Goal: Task Accomplishment & Management: Manage account settings

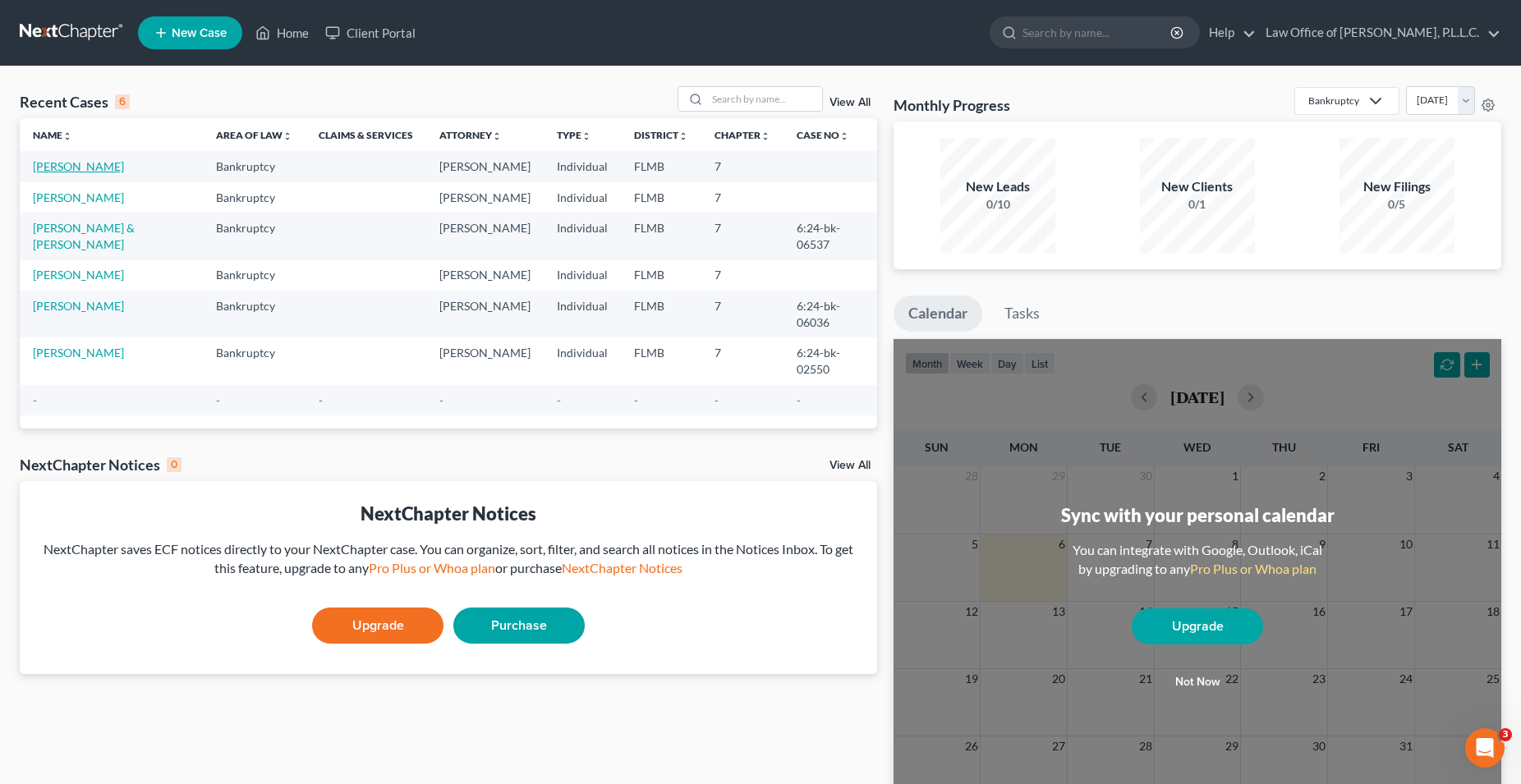
click at [75, 170] on link "[PERSON_NAME]" at bounding box center [78, 166] width 91 height 14
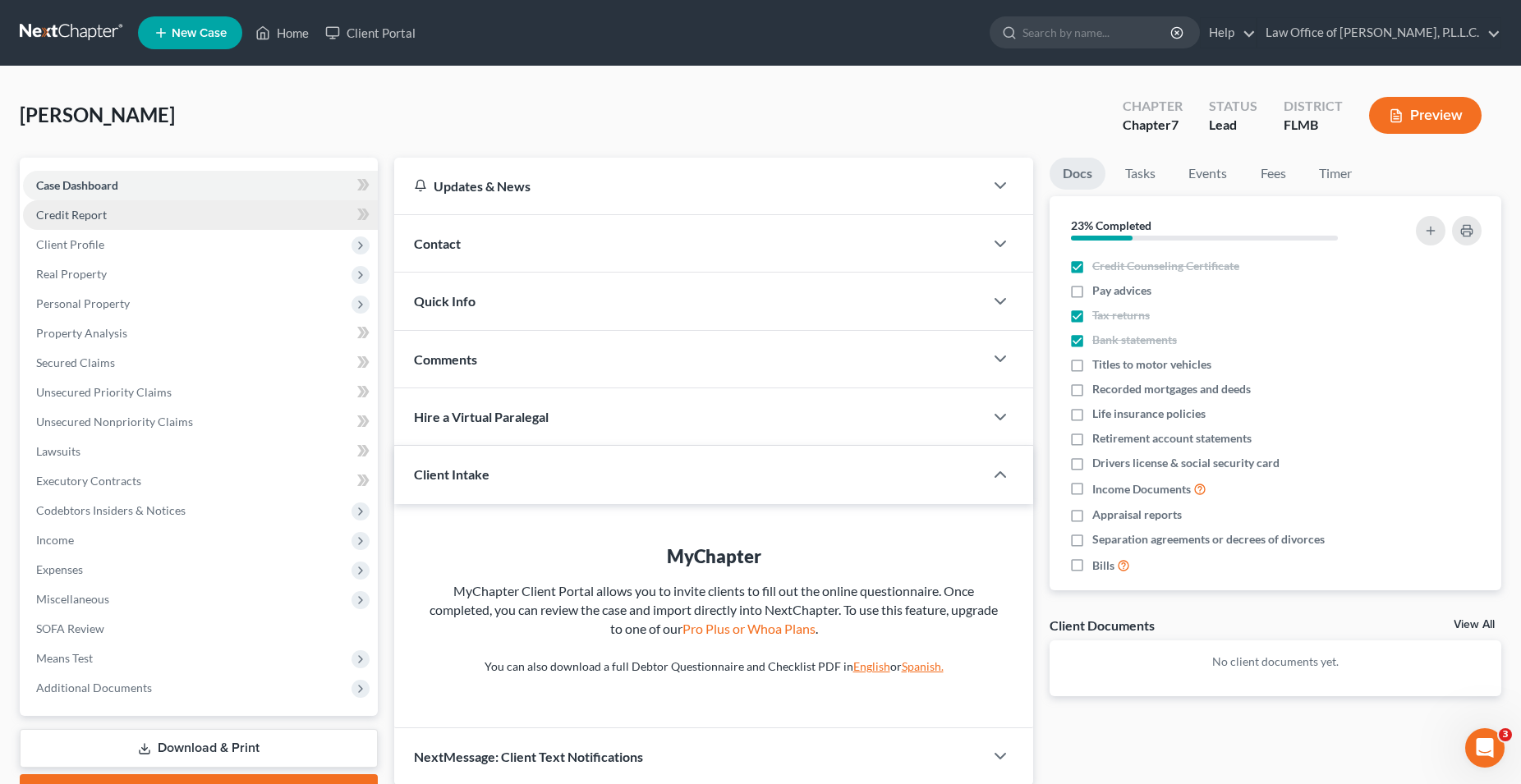
click at [118, 207] on link "Credit Report" at bounding box center [199, 215] width 354 height 29
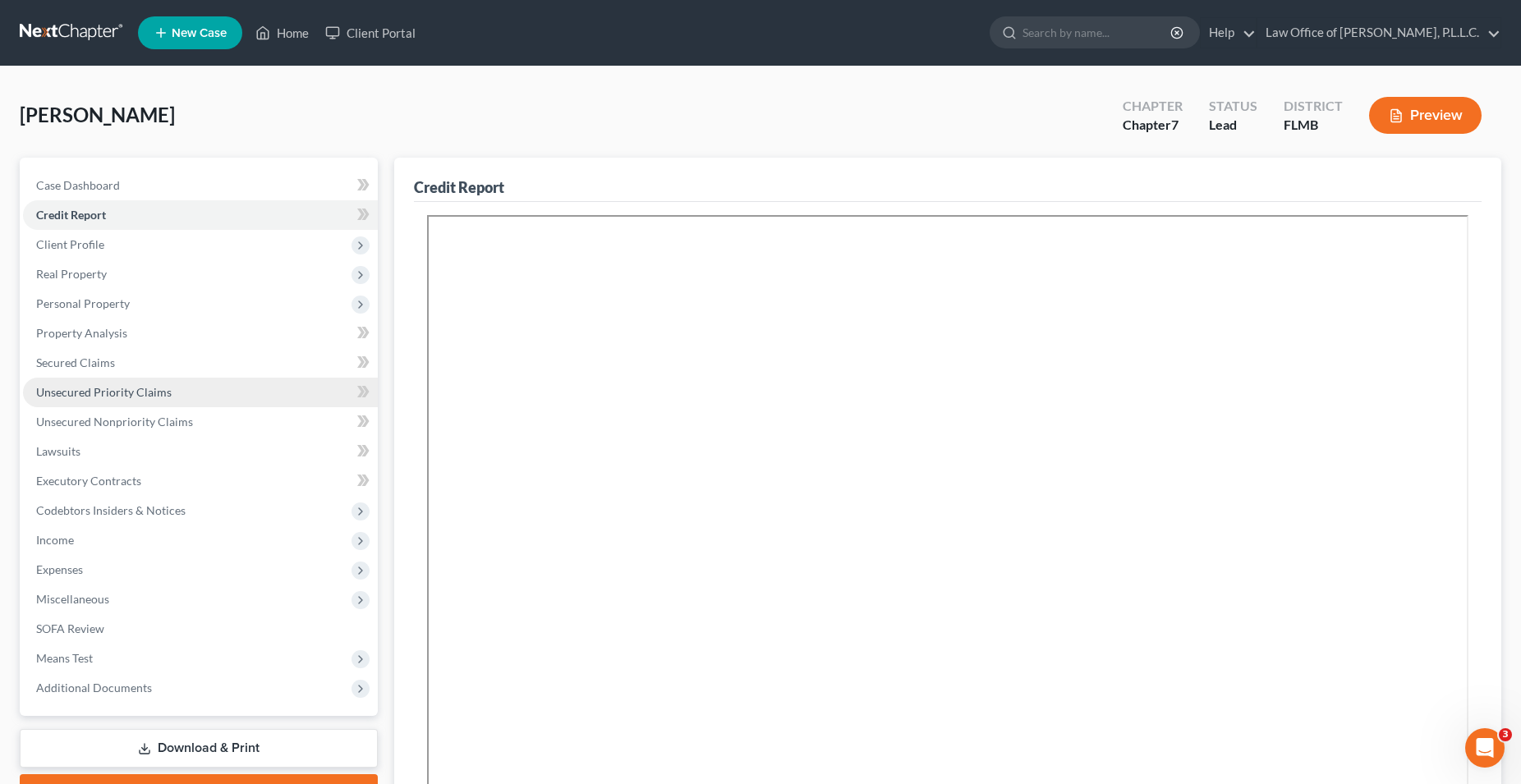
click at [182, 399] on link "Unsecured Priority Claims" at bounding box center [199, 392] width 354 height 29
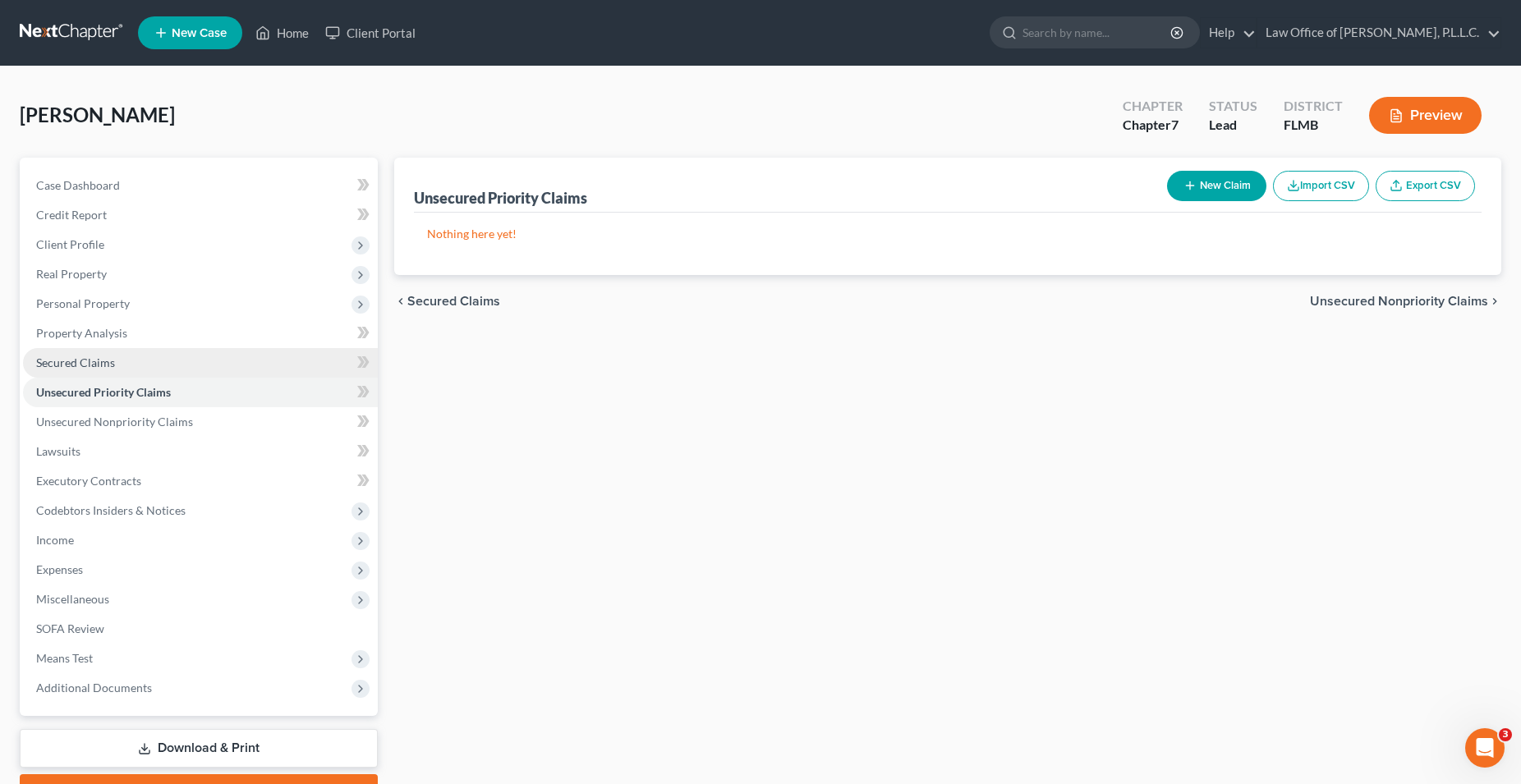
drag, startPoint x: 141, startPoint y: 349, endPoint x: 159, endPoint y: 353, distance: 18.4
click at [143, 351] on link "Secured Claims" at bounding box center [199, 363] width 354 height 29
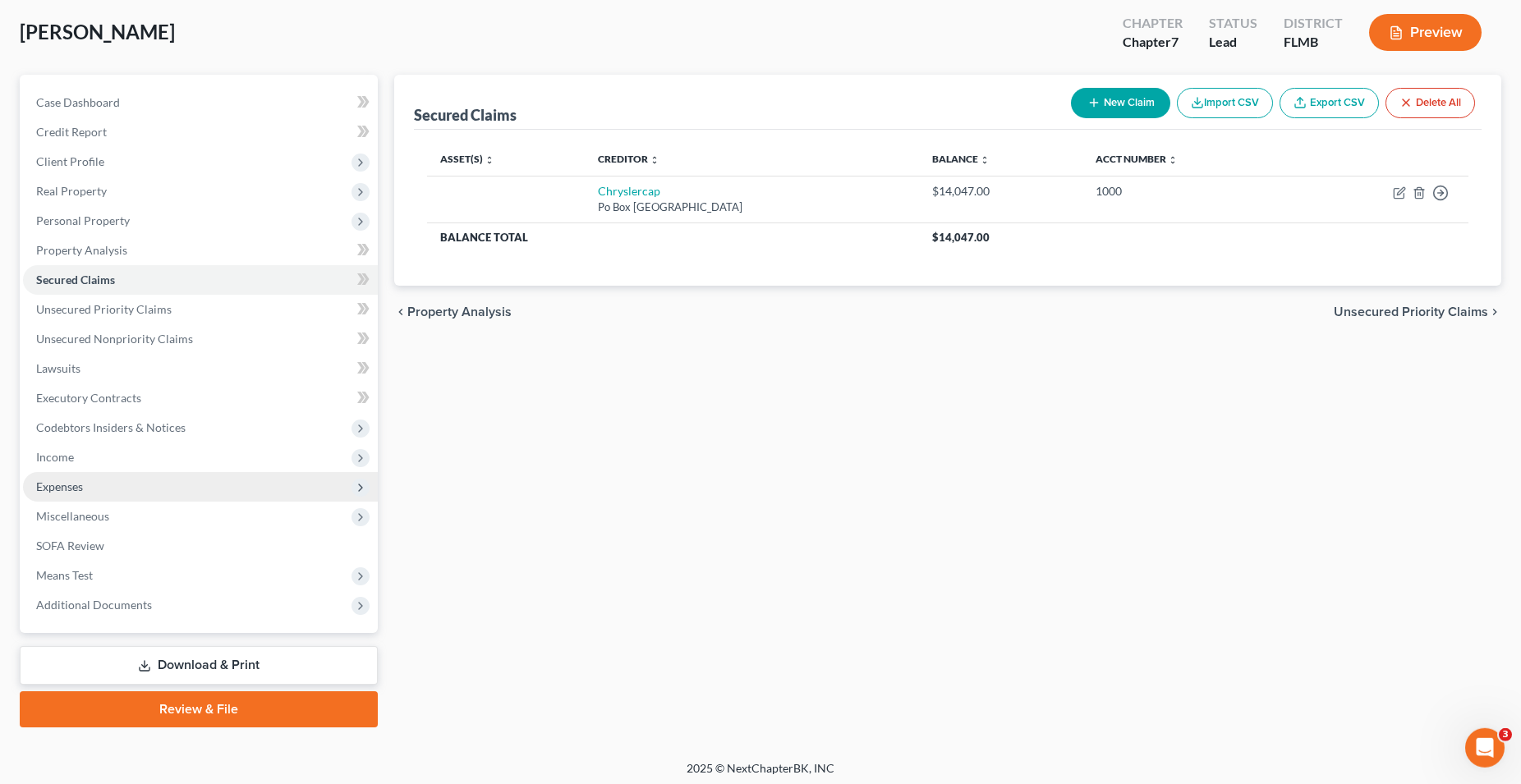
scroll to position [87, 0]
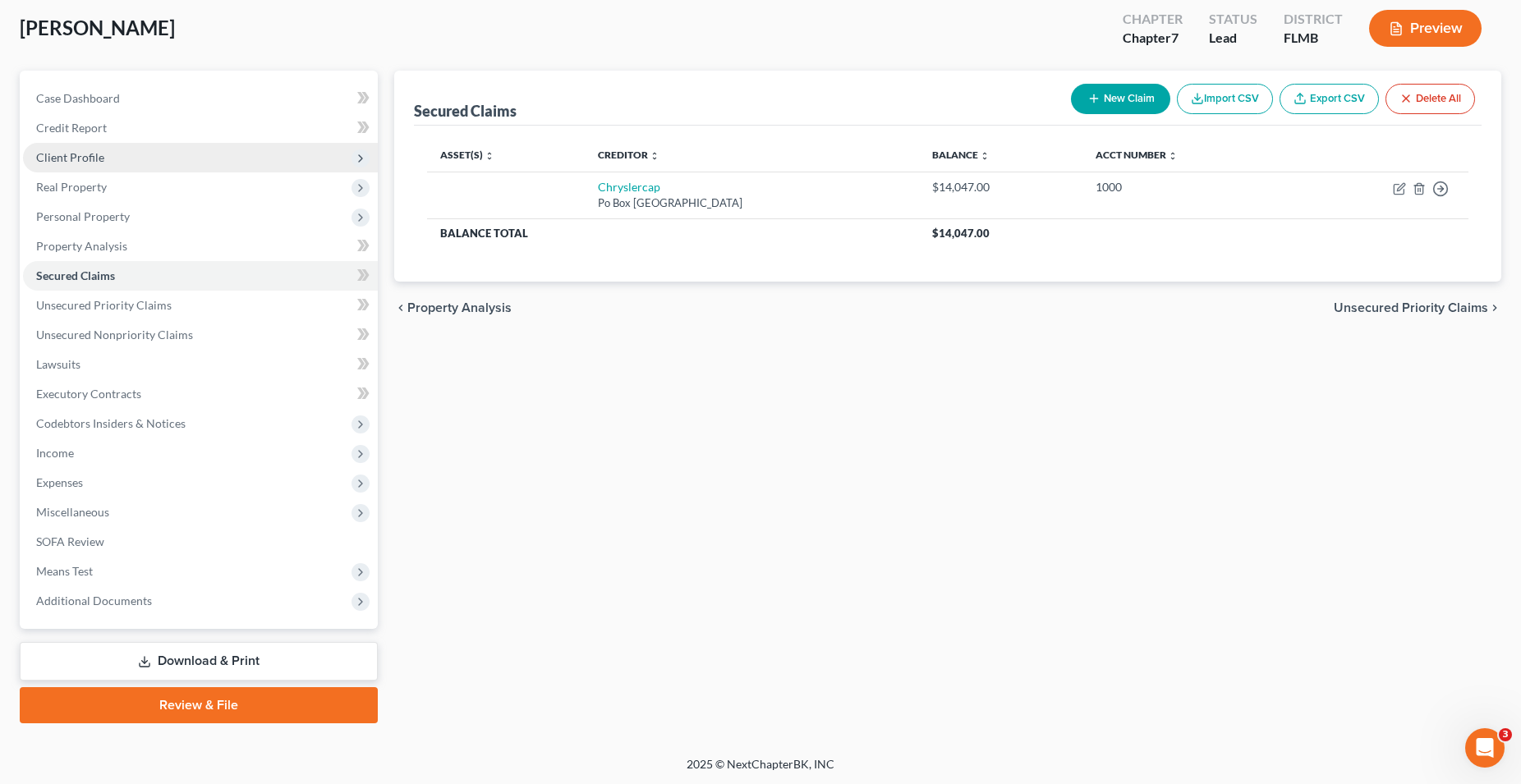
click at [159, 163] on span "Client Profile" at bounding box center [199, 158] width 354 height 29
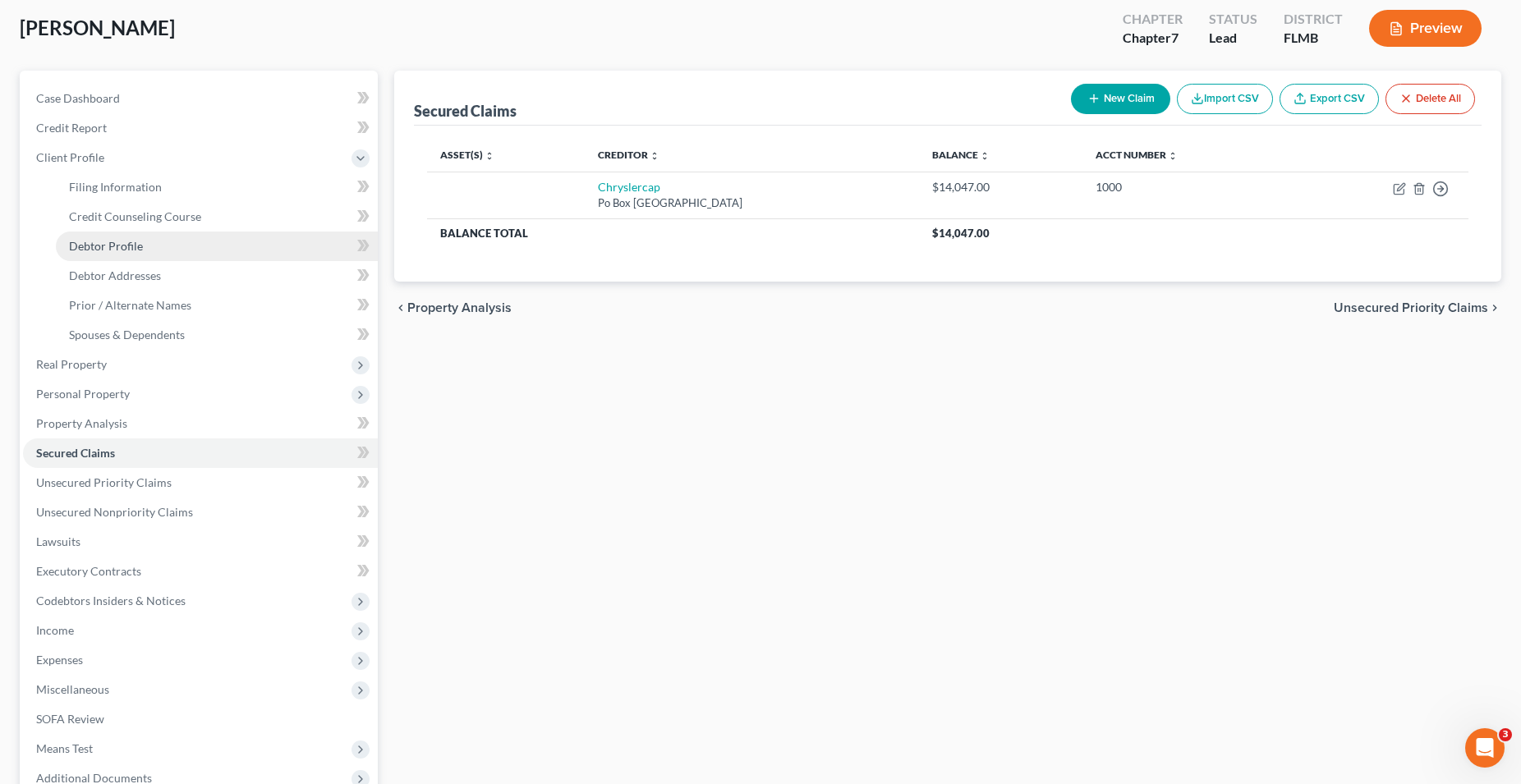
click at [161, 249] on link "Debtor Profile" at bounding box center [217, 246] width 322 height 29
select select "0"
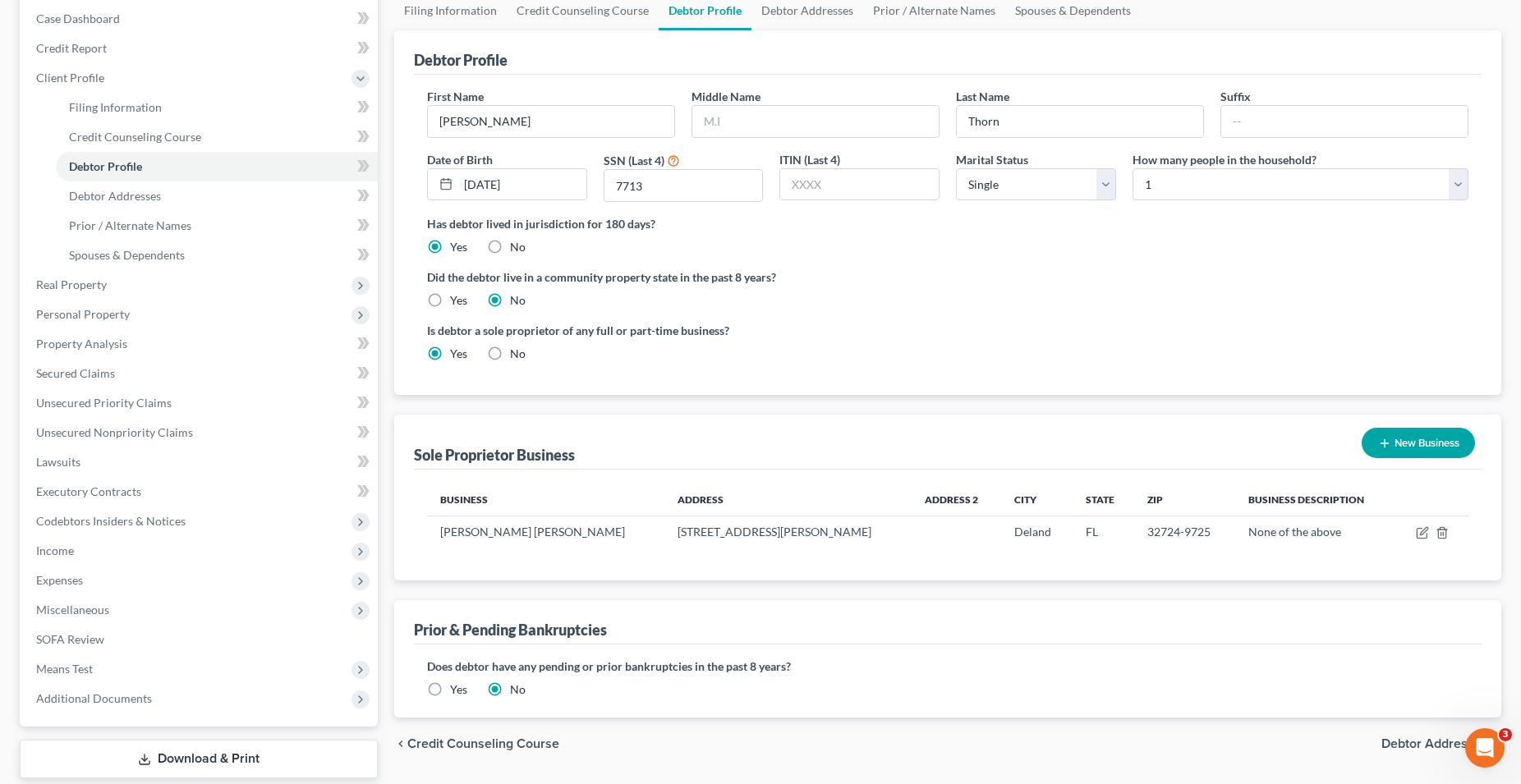
scroll to position [168, 0]
click at [129, 370] on link "Secured Claims" at bounding box center [199, 373] width 354 height 29
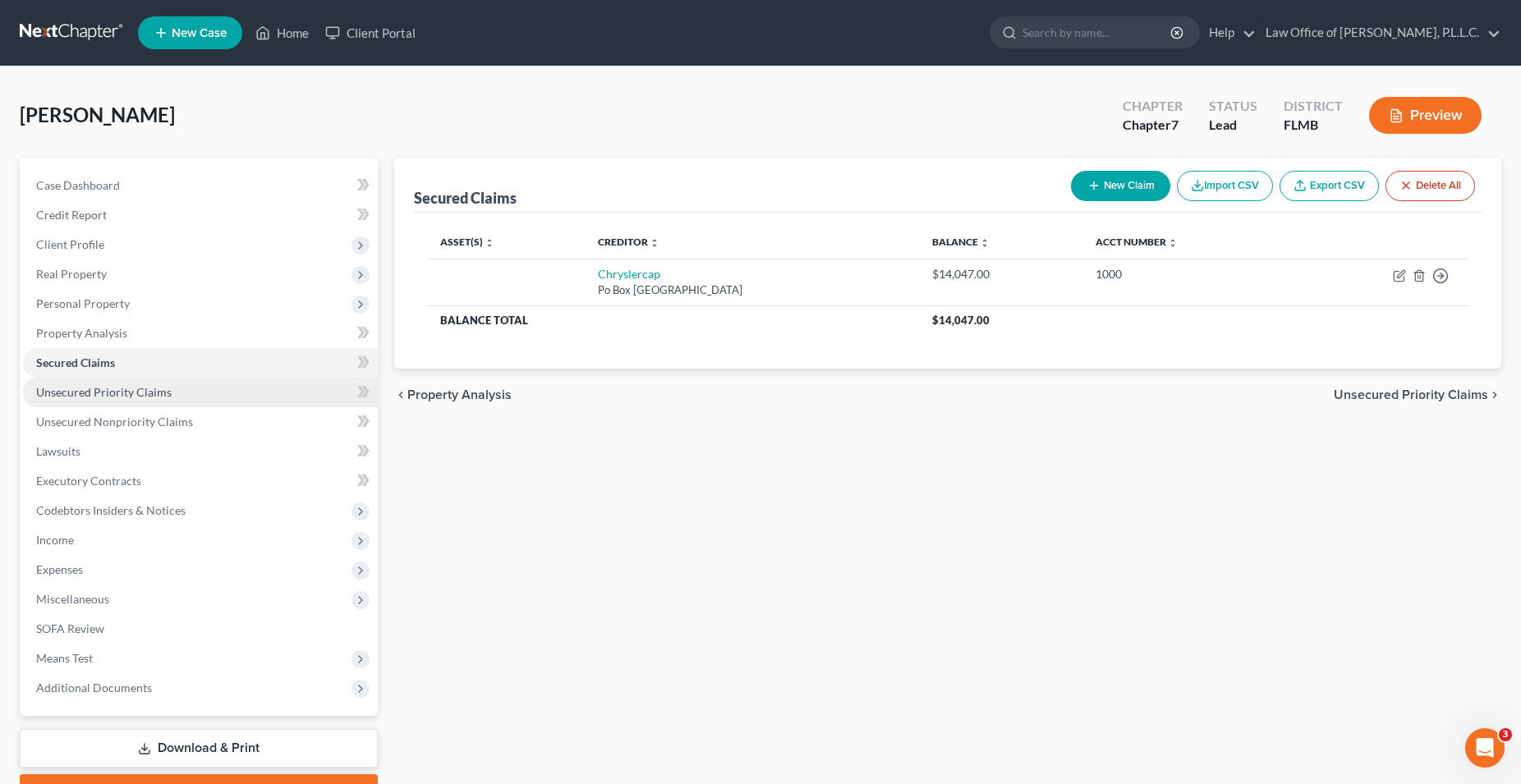
click at [138, 396] on span "Unsecured Priority Claims" at bounding box center [104, 392] width 135 height 14
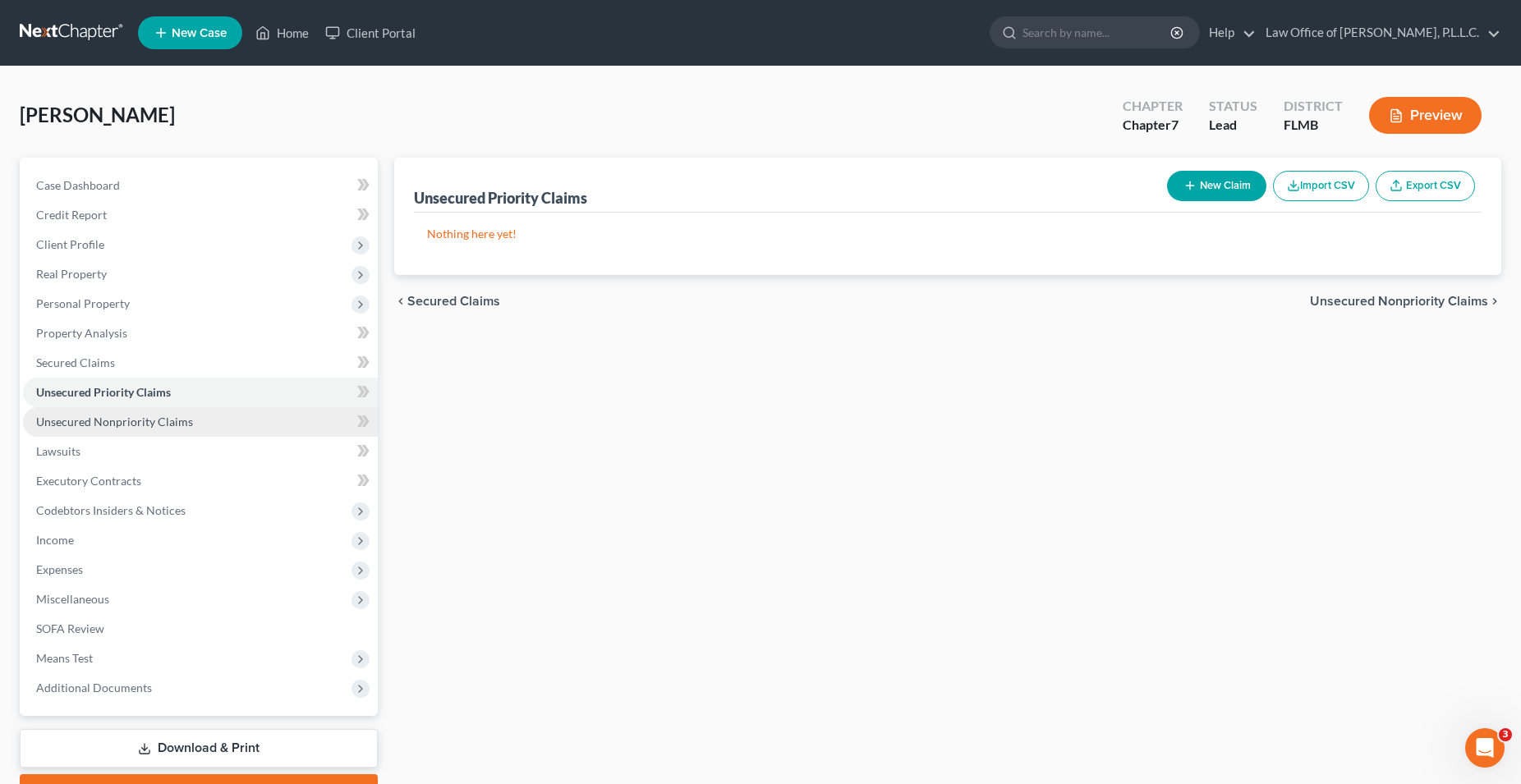
click at [148, 425] on span "Unsecured Nonpriority Claims" at bounding box center [115, 422] width 157 height 14
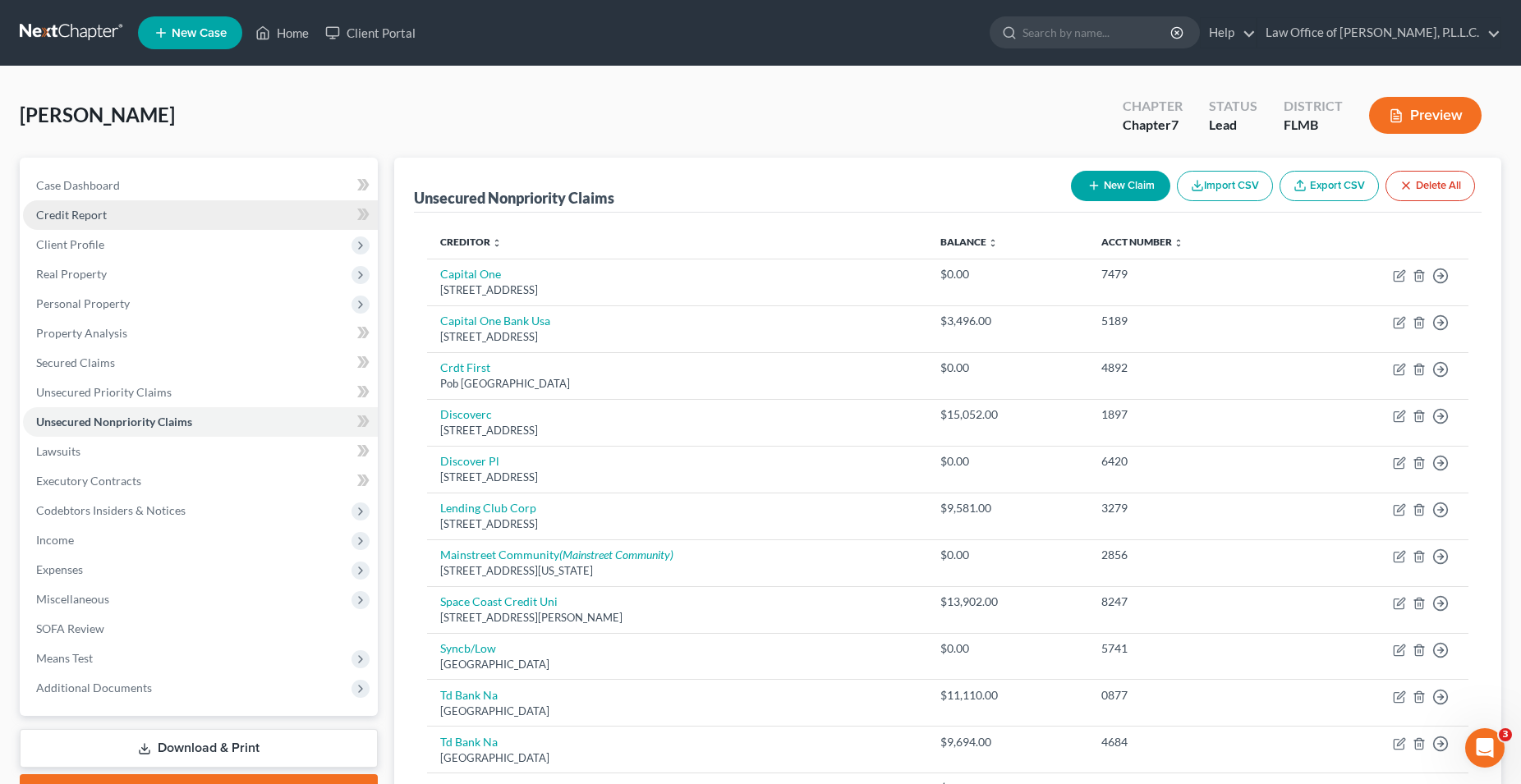
click at [130, 216] on link "Credit Report" at bounding box center [199, 215] width 354 height 29
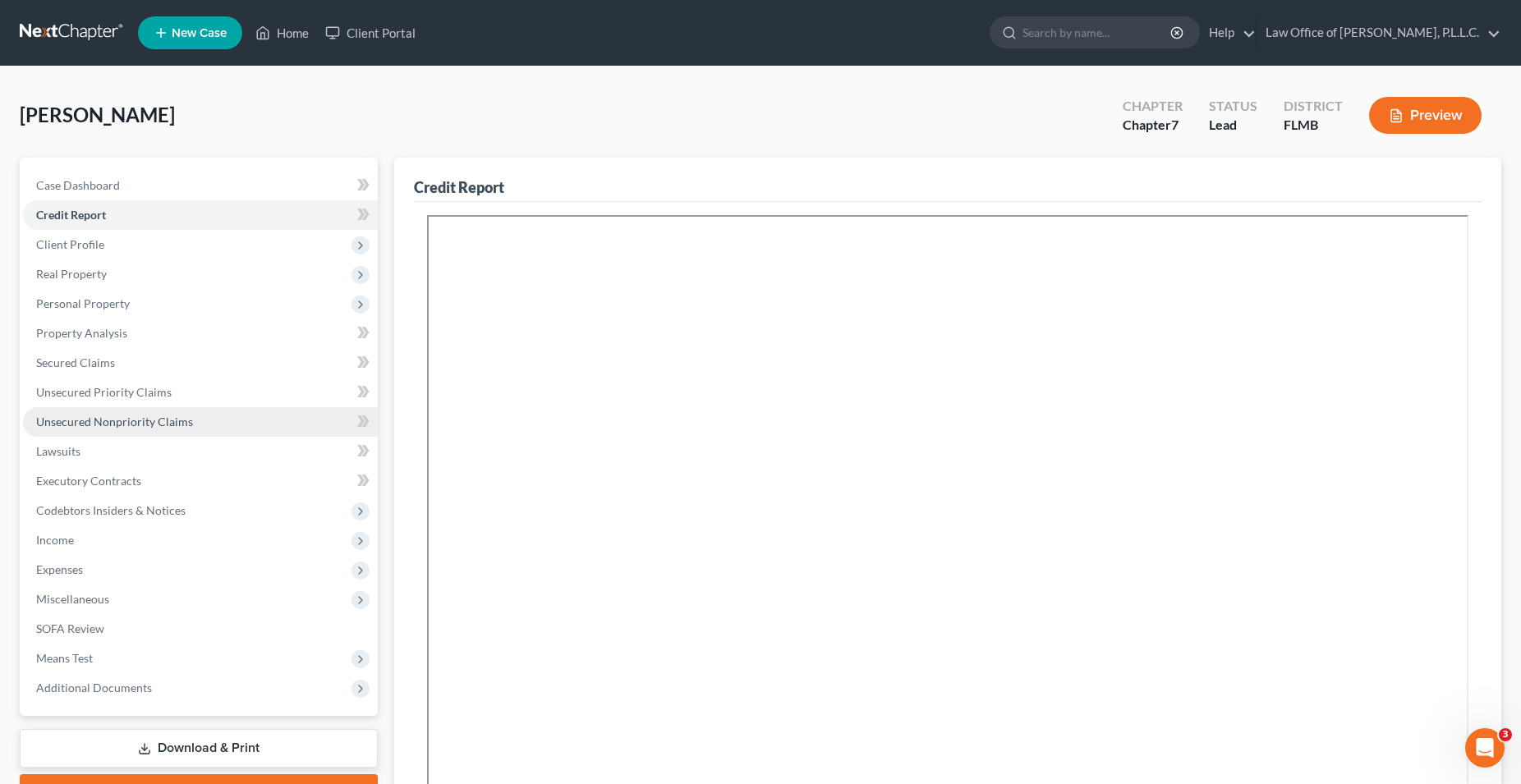
click at [182, 417] on span "Unsecured Nonpriority Claims" at bounding box center [115, 422] width 157 height 14
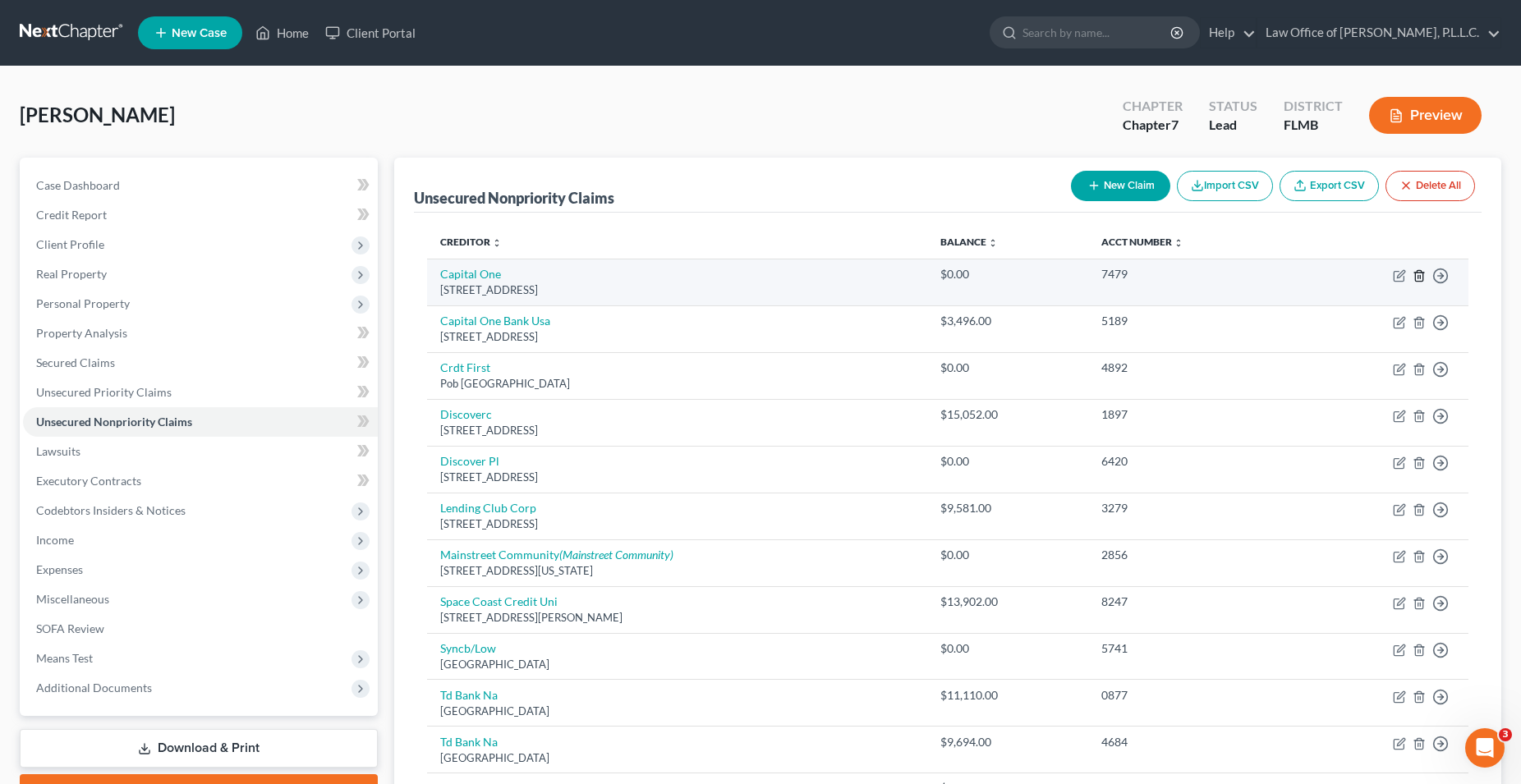
click at [1419, 279] on icon "button" at bounding box center [1418, 275] width 13 height 13
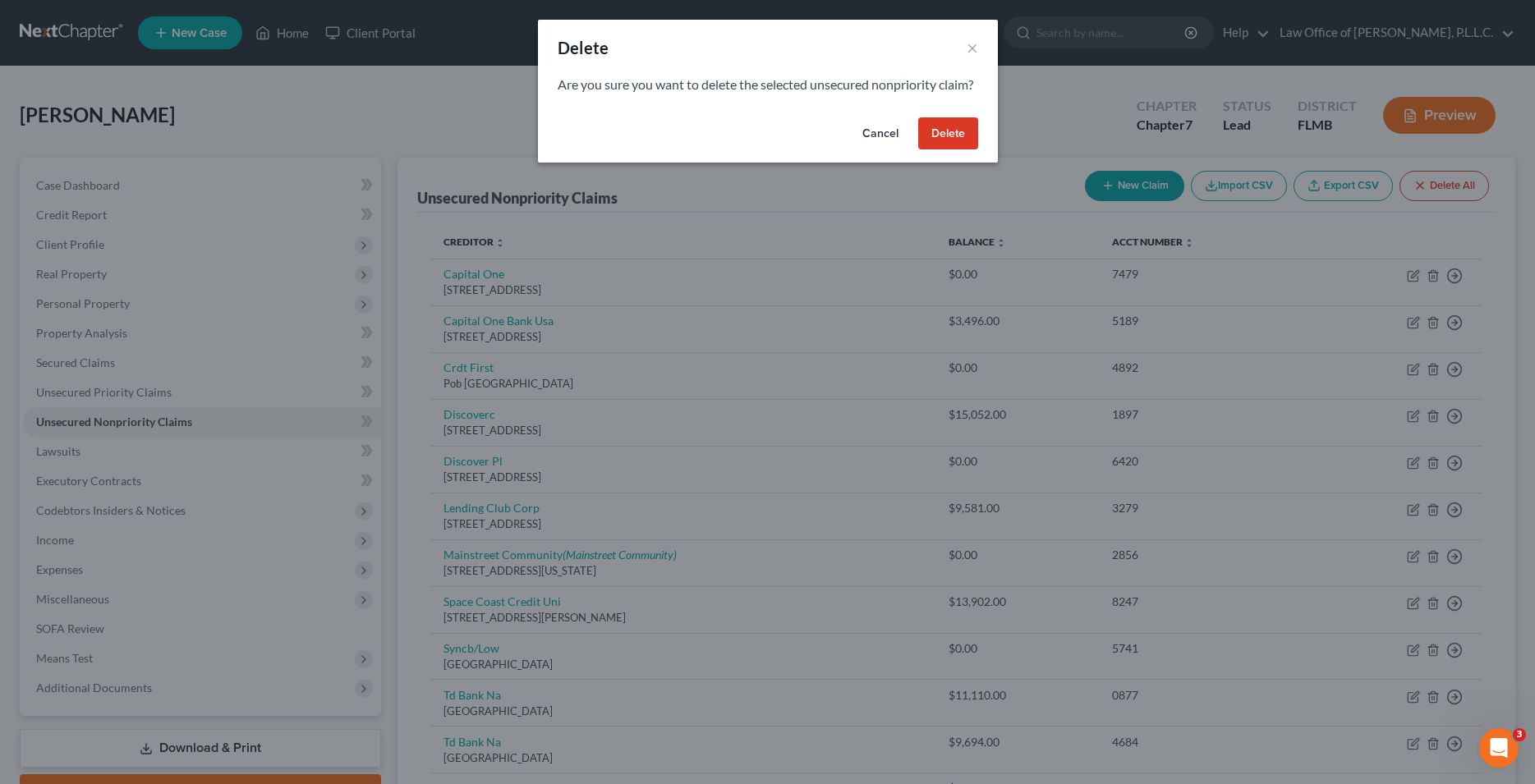
click at [958, 150] on button "Delete" at bounding box center [947, 133] width 60 height 32
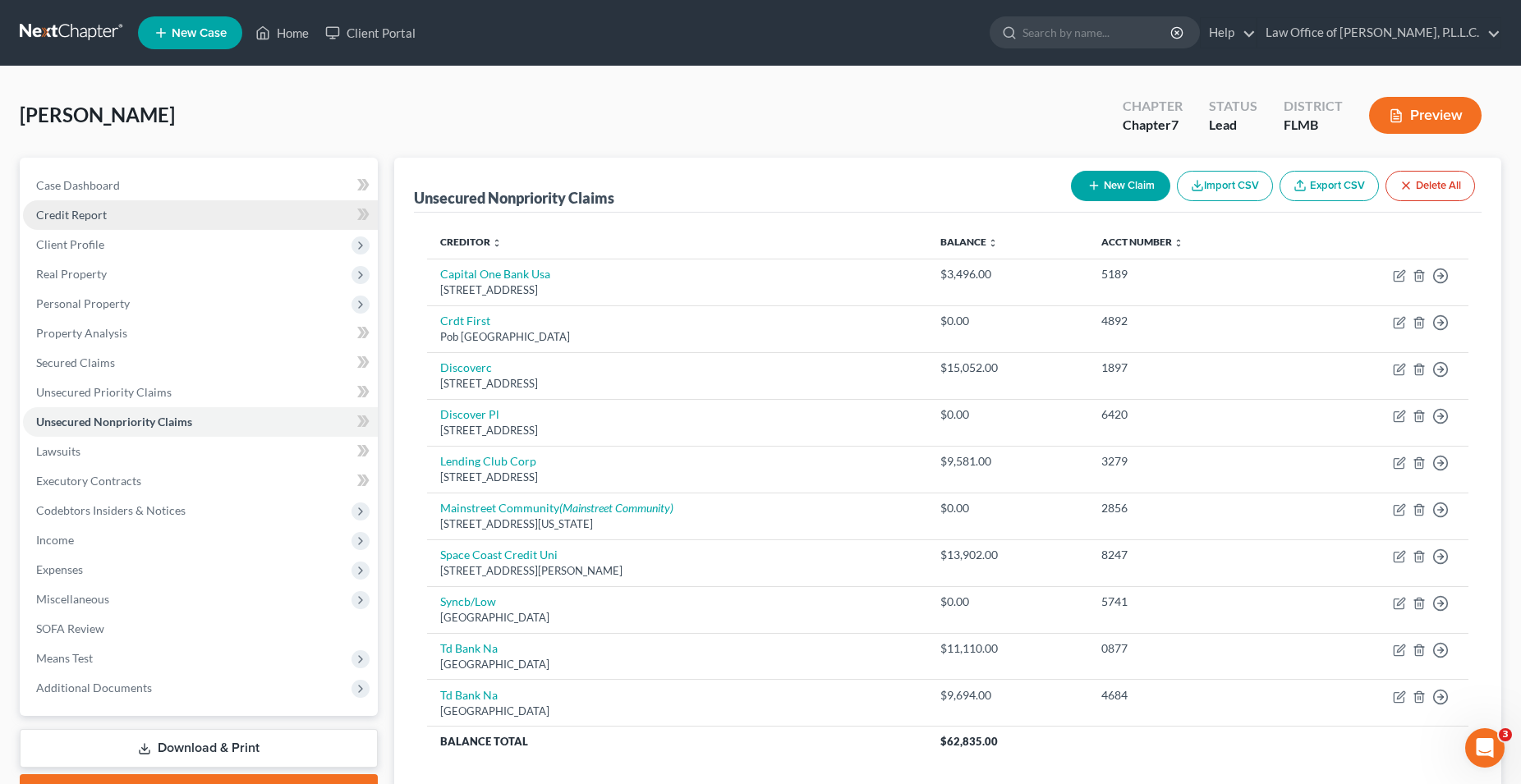
click at [188, 214] on link "Credit Report" at bounding box center [199, 215] width 354 height 29
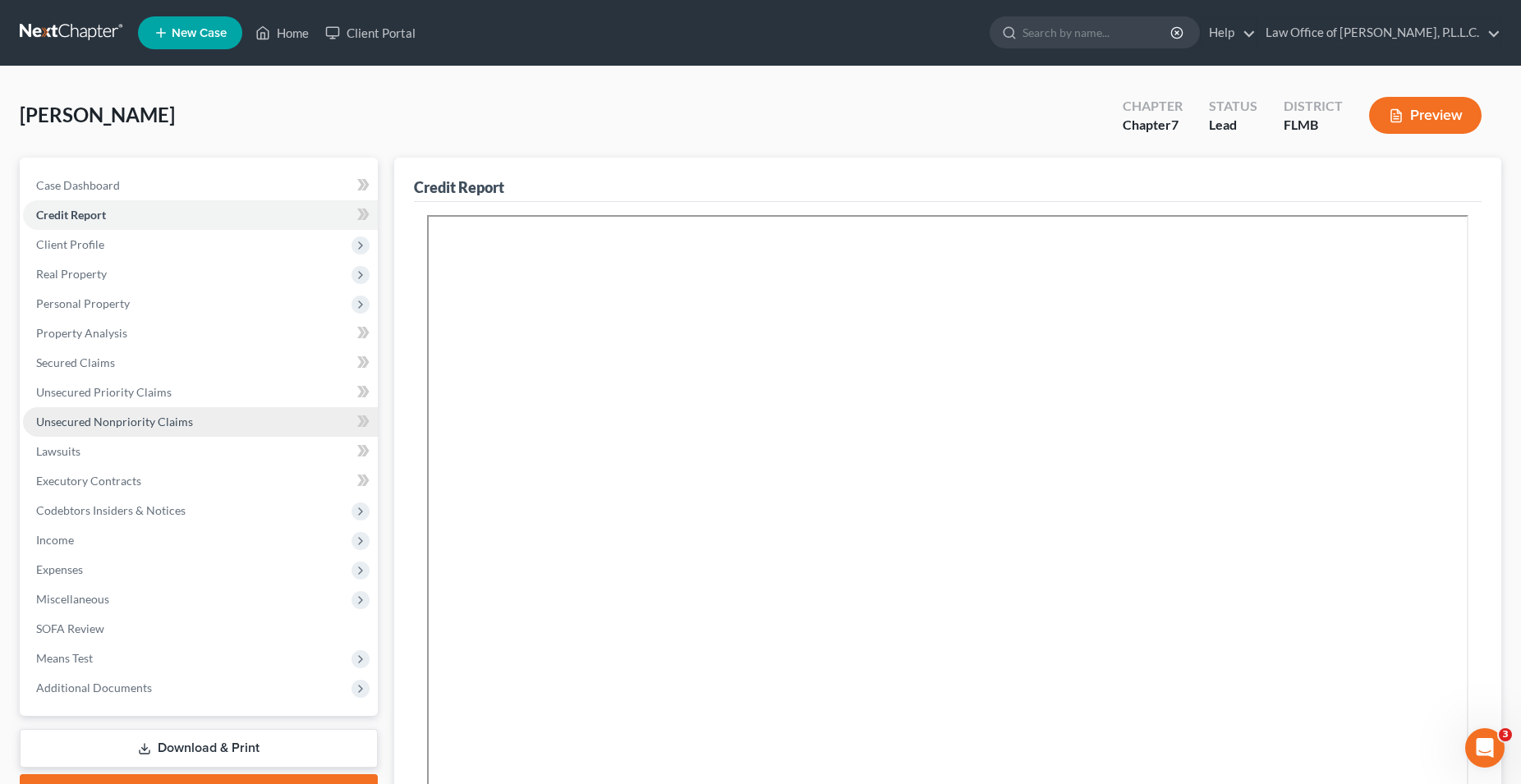
click at [188, 421] on link "Unsecured Nonpriority Claims" at bounding box center [199, 422] width 354 height 29
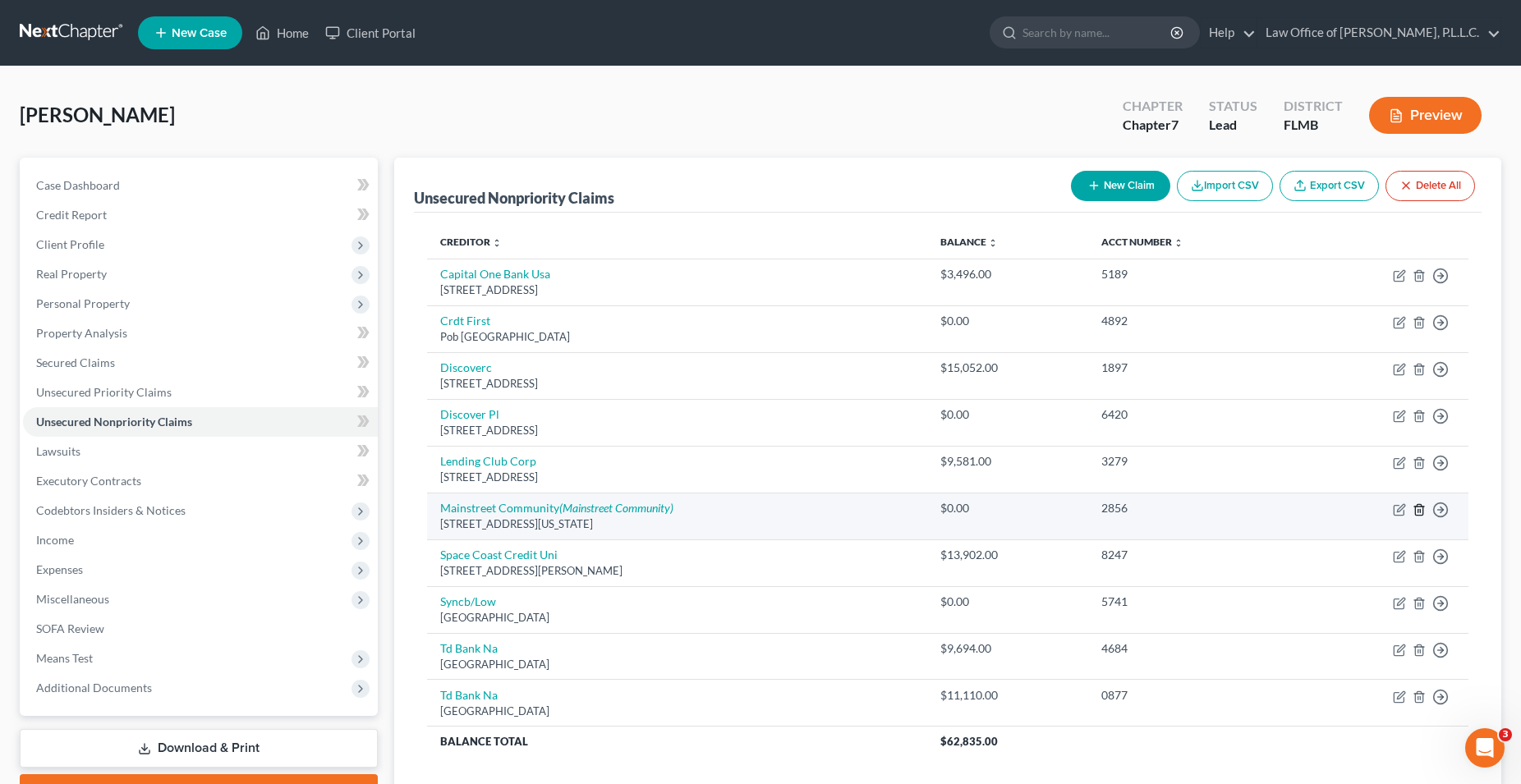
click at [1416, 509] on icon "button" at bounding box center [1418, 509] width 13 height 13
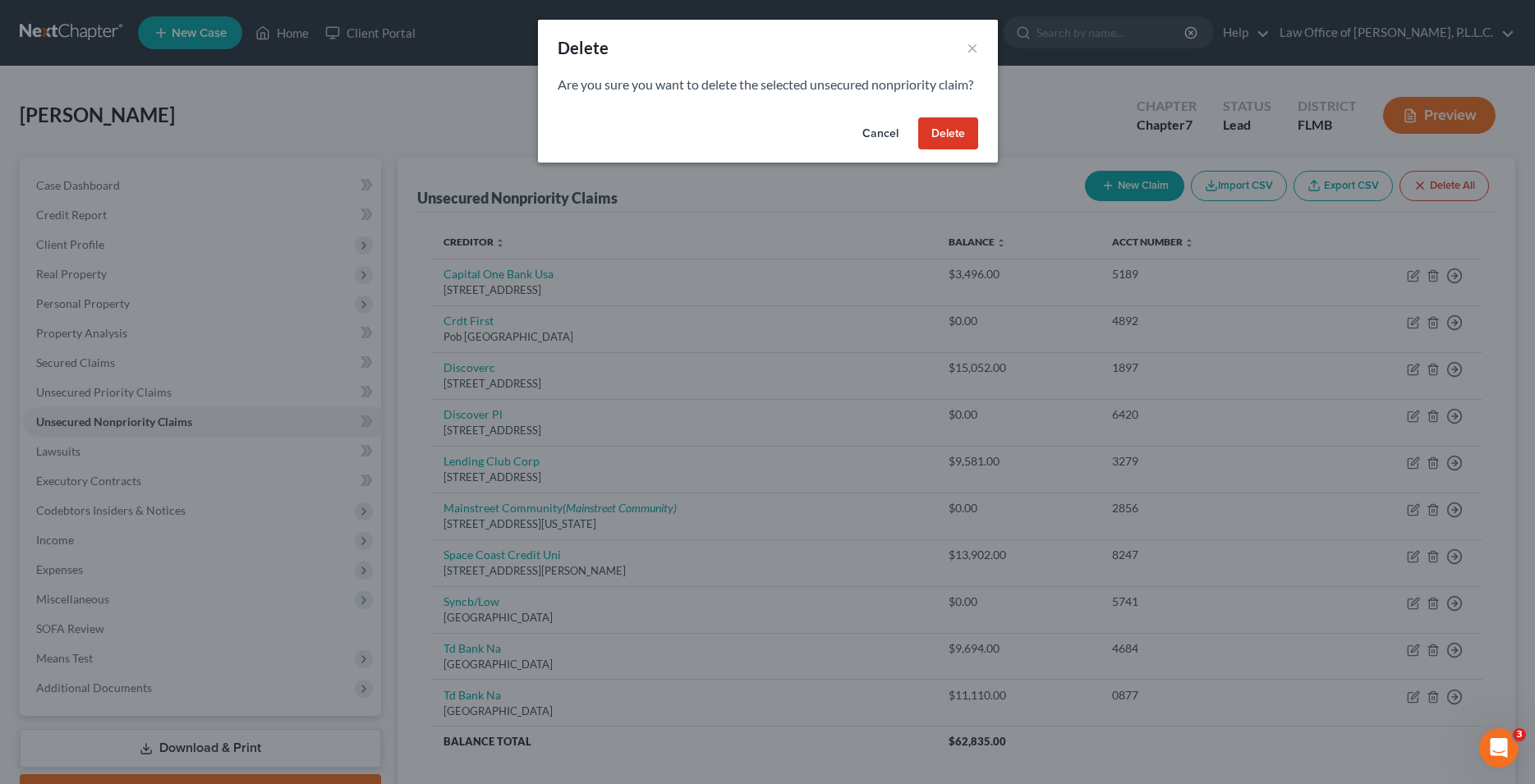
click at [953, 150] on button "Delete" at bounding box center [947, 133] width 60 height 32
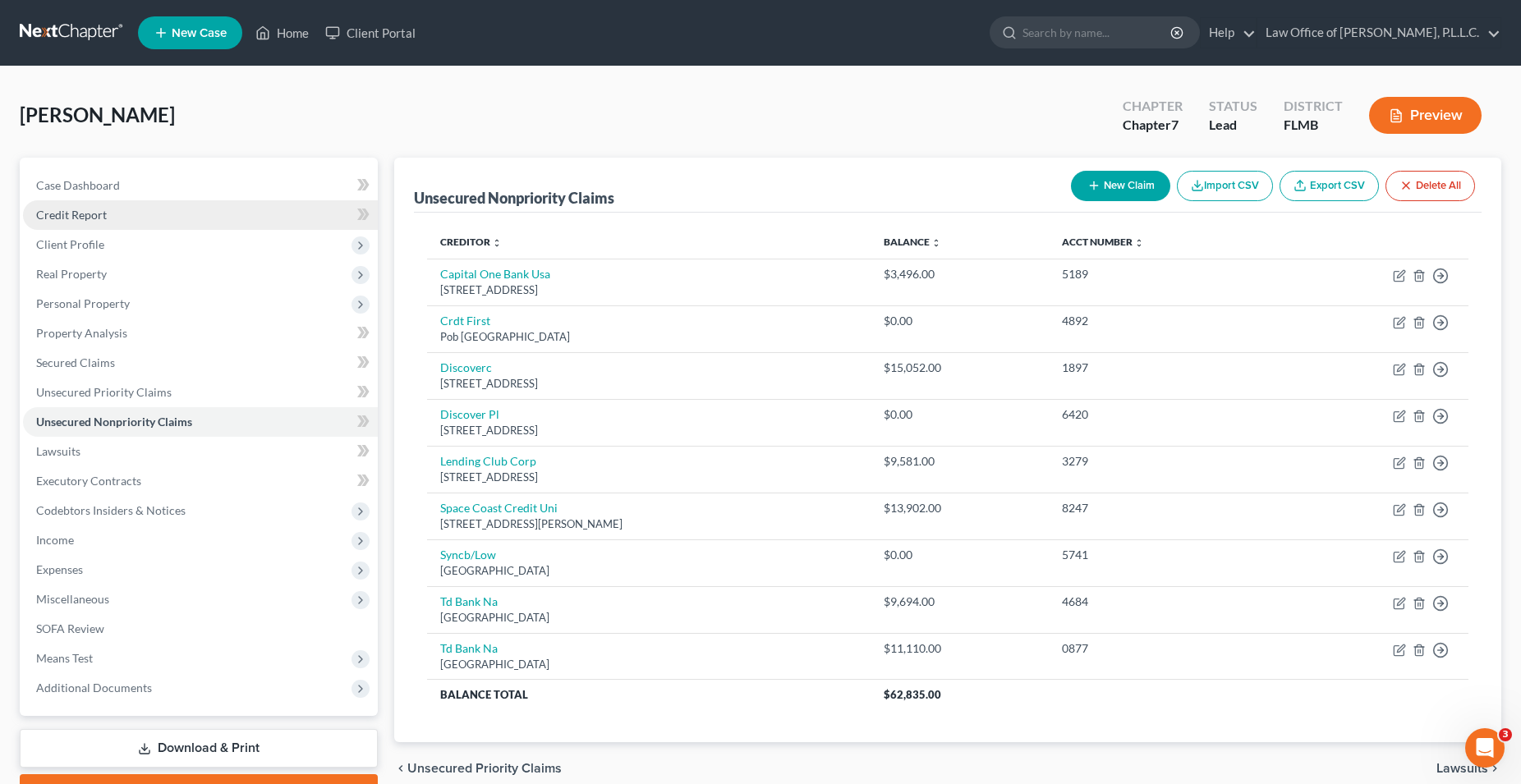
click at [144, 214] on link "Credit Report" at bounding box center [199, 215] width 354 height 29
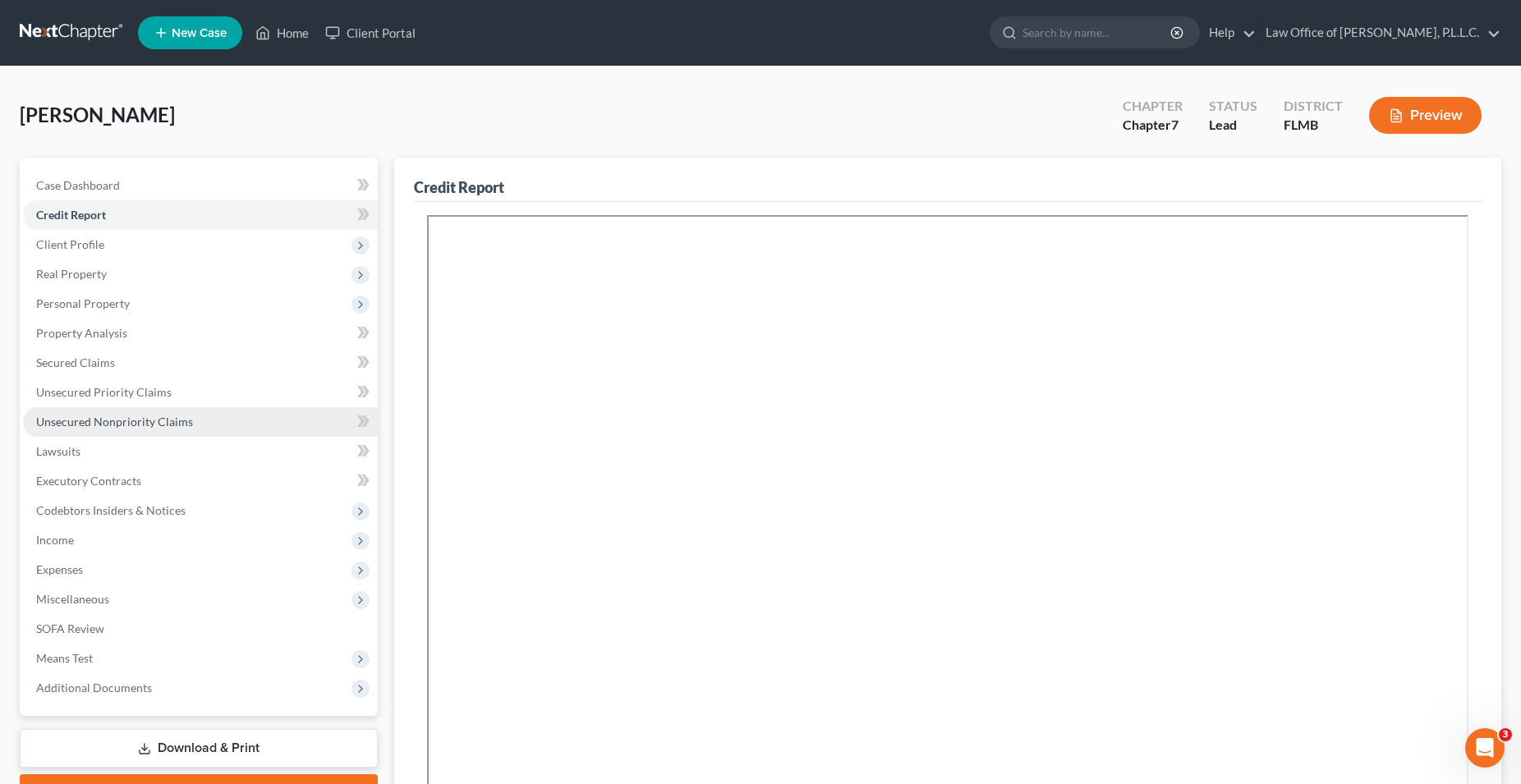
click at [177, 423] on span "Unsecured Nonpriority Claims" at bounding box center [115, 422] width 157 height 14
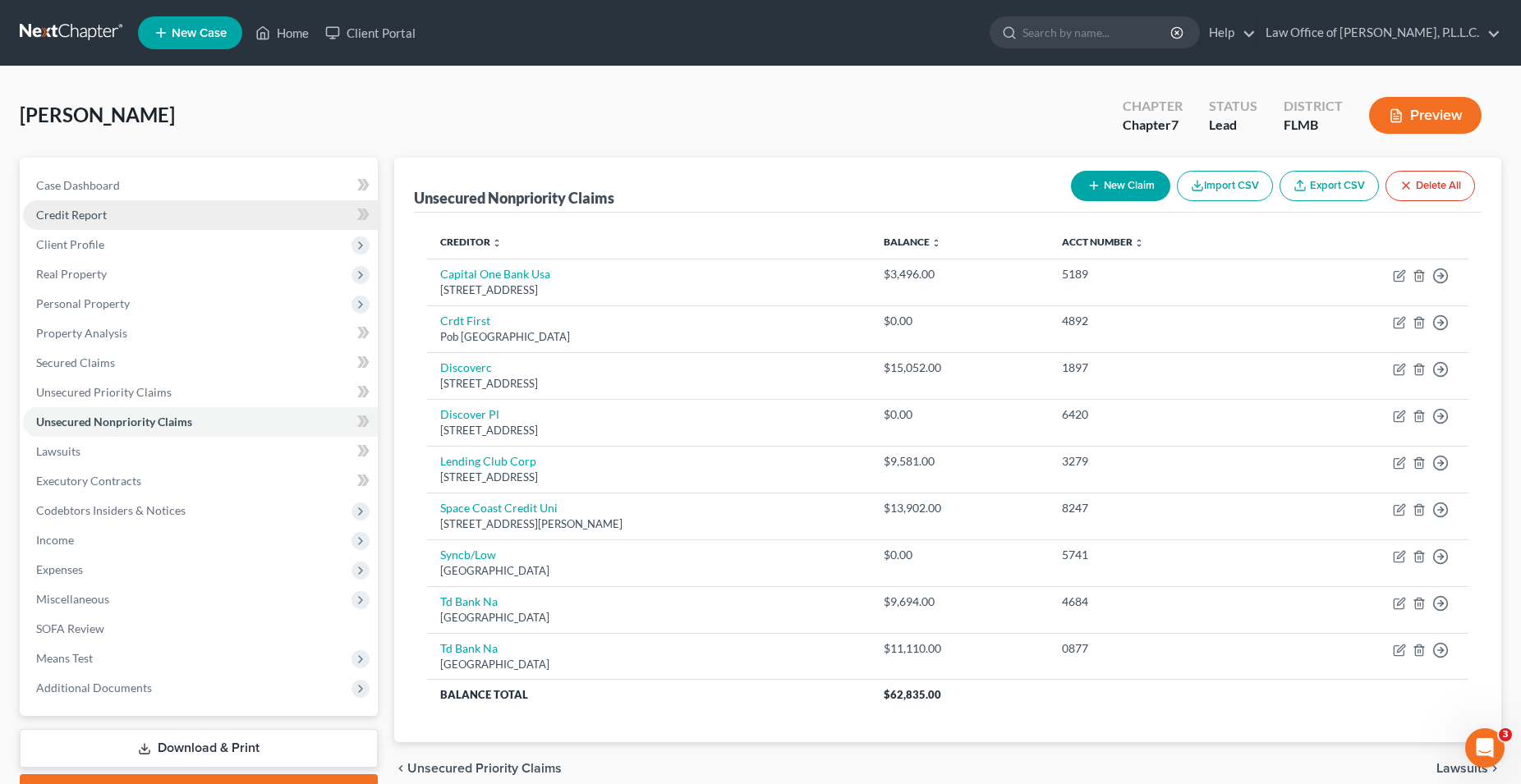
click at [175, 213] on link "Credit Report" at bounding box center [199, 215] width 354 height 29
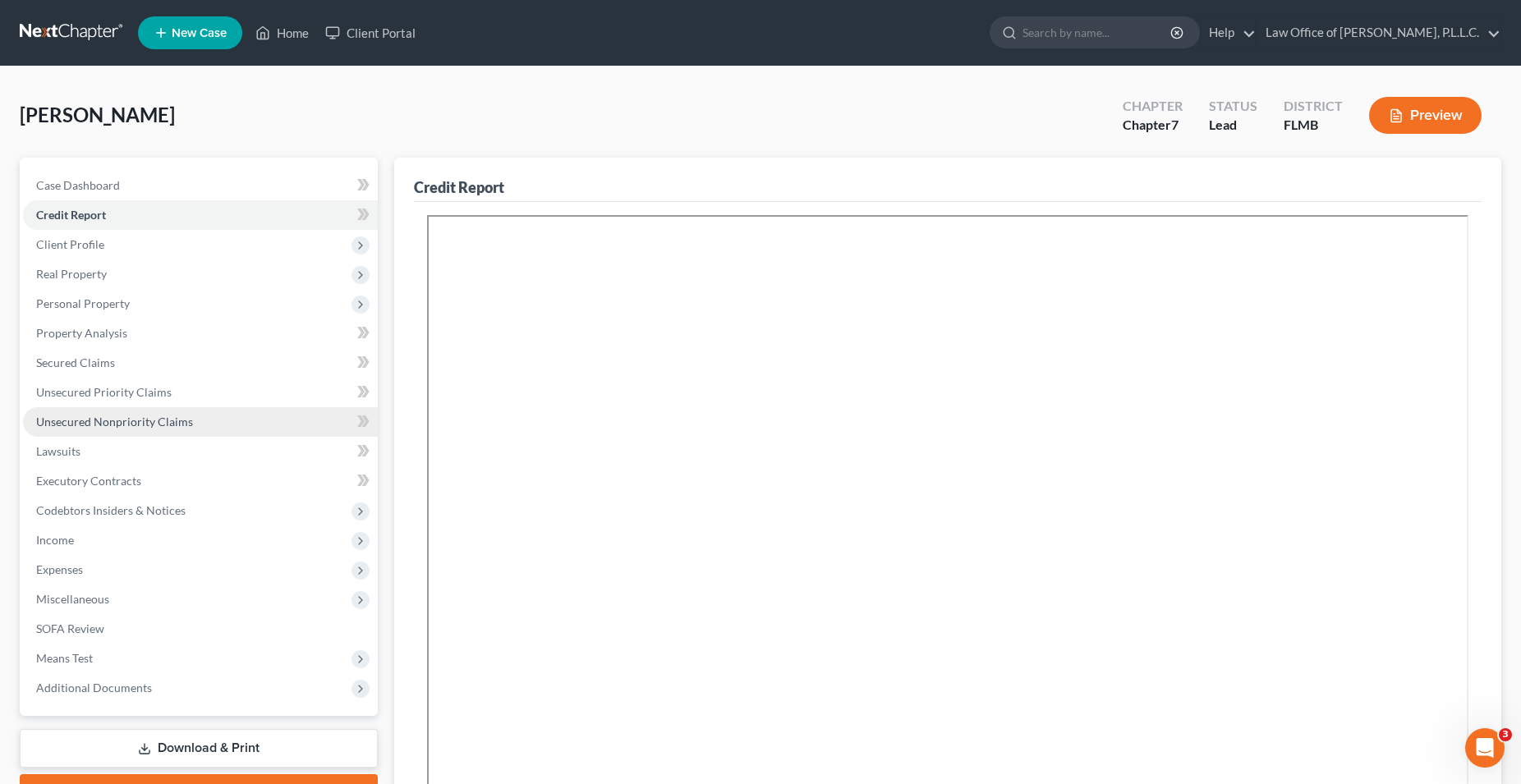
click at [142, 415] on span "Unsecured Nonpriority Claims" at bounding box center [115, 422] width 157 height 14
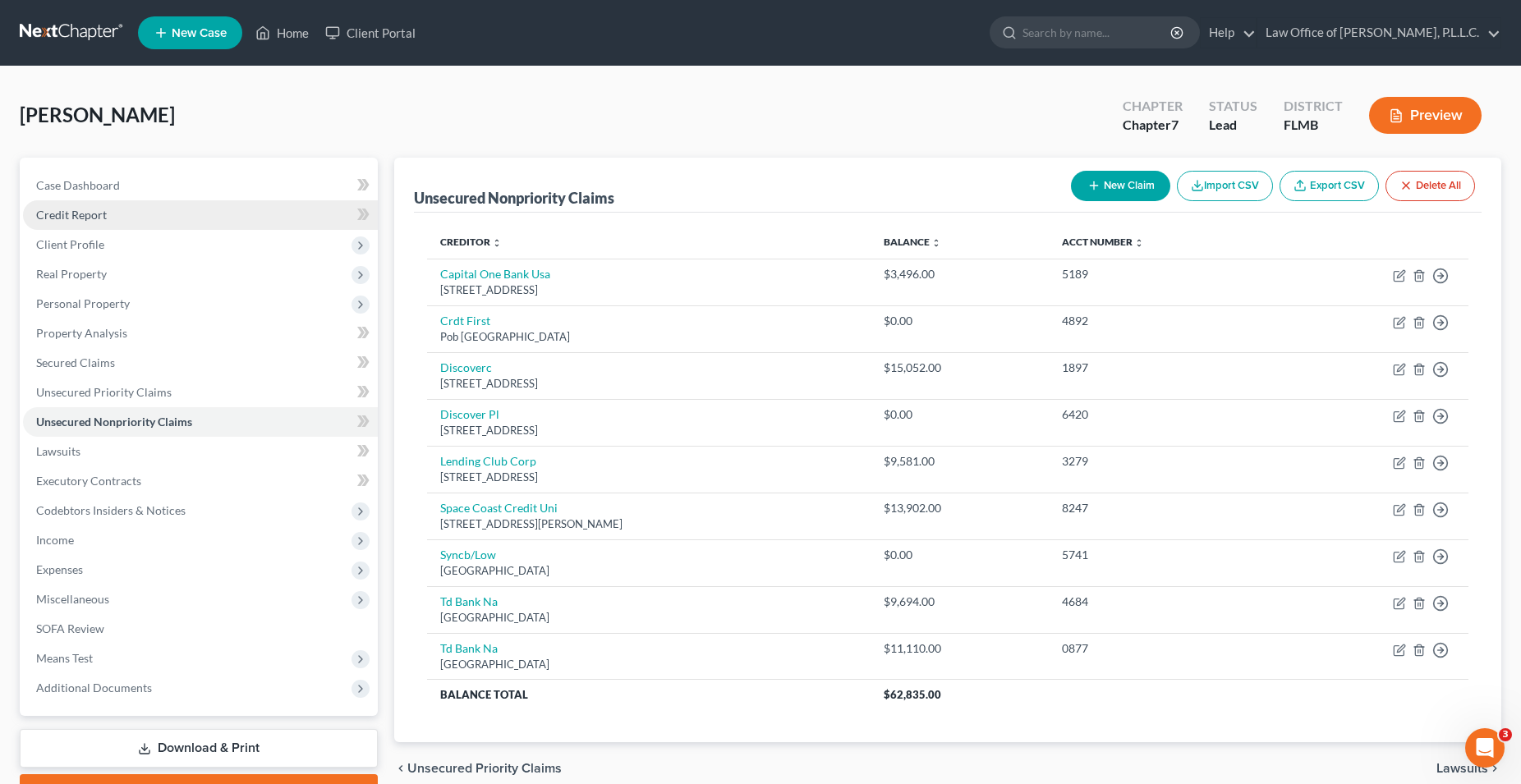
click at [144, 223] on link "Credit Report" at bounding box center [199, 215] width 354 height 29
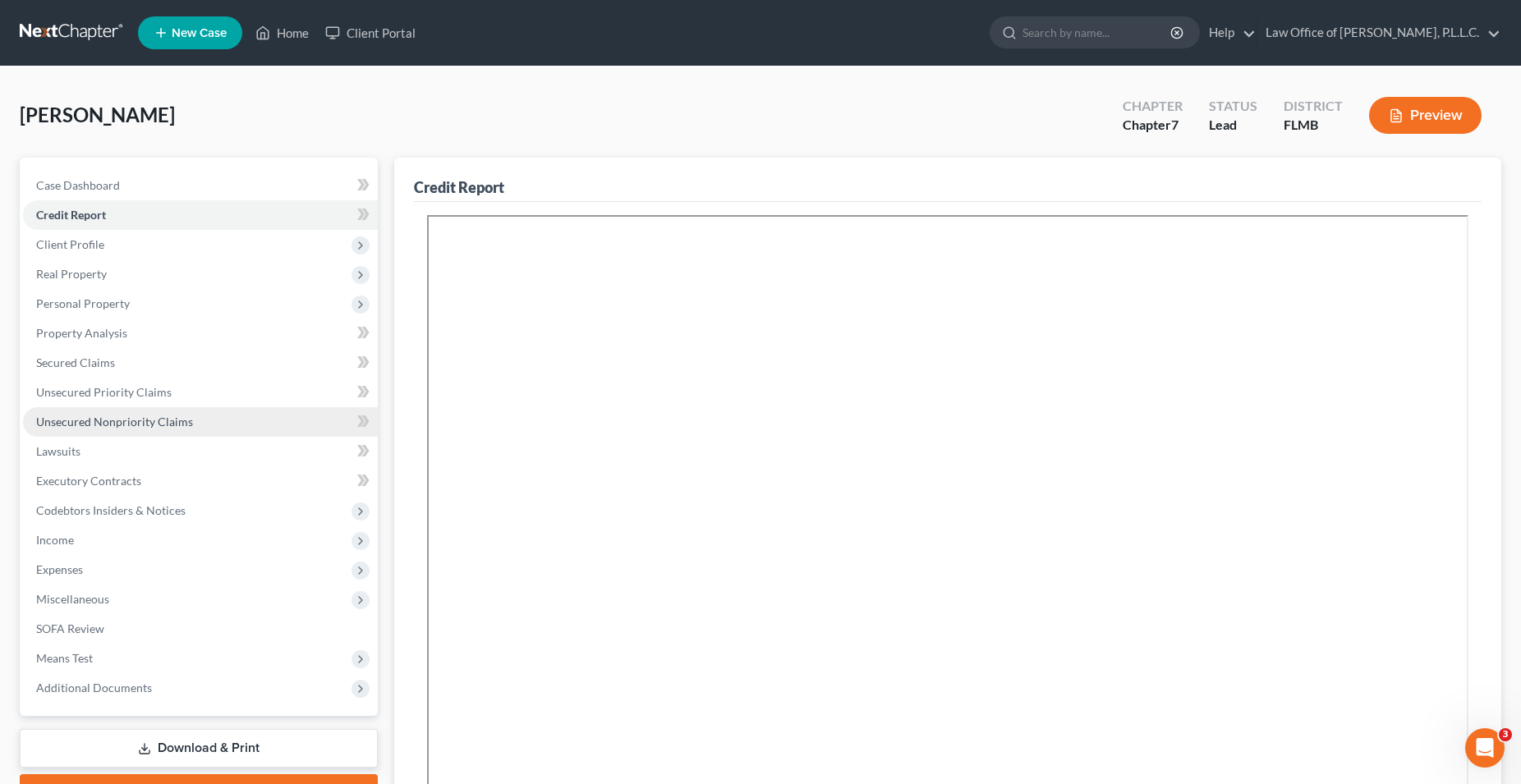
click at [154, 415] on span "Unsecured Nonpriority Claims" at bounding box center [115, 422] width 157 height 14
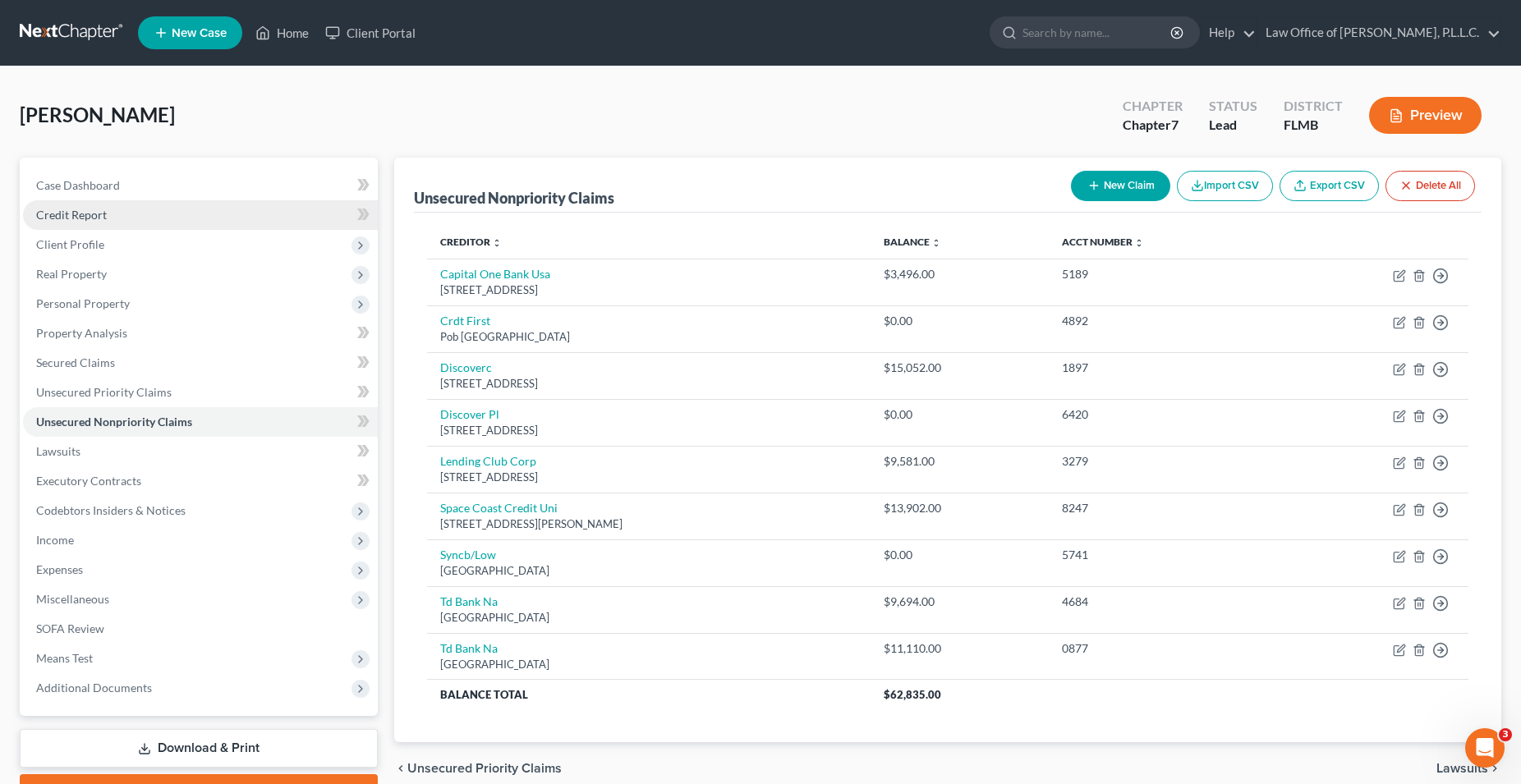
click at [138, 209] on link "Credit Report" at bounding box center [199, 215] width 354 height 29
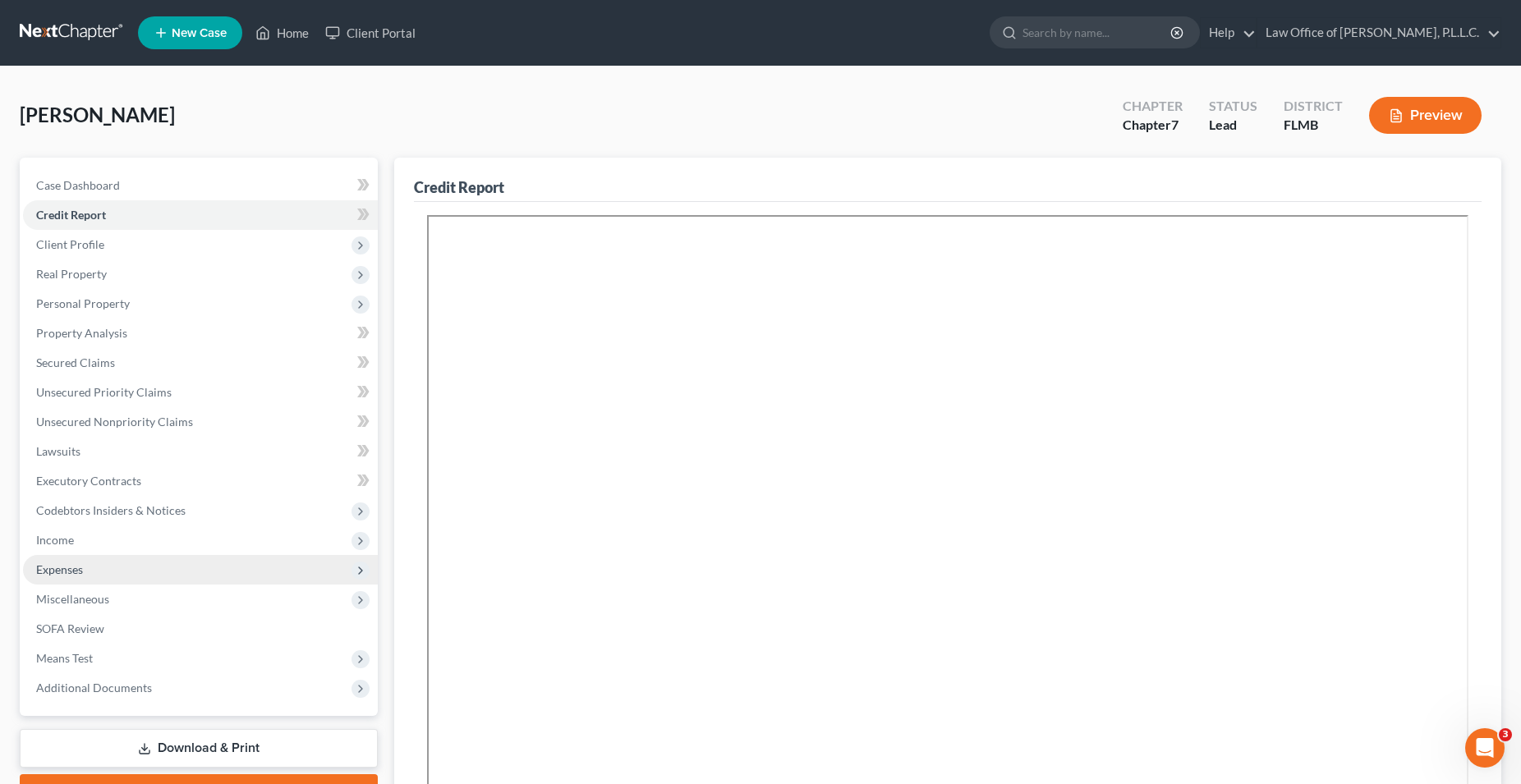
click at [190, 565] on span "Expenses" at bounding box center [199, 570] width 354 height 29
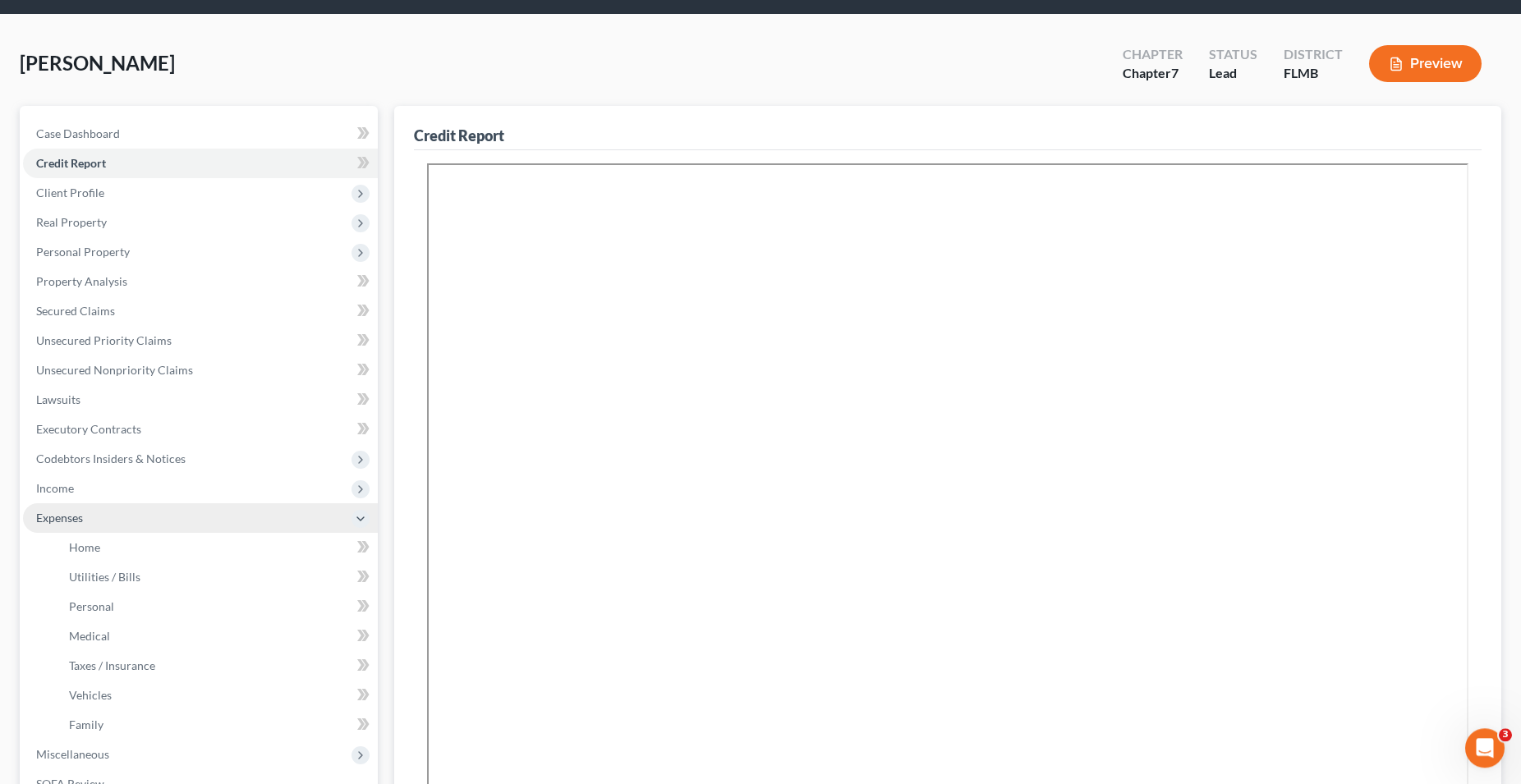
scroll to position [168, 0]
